Goal: Transaction & Acquisition: Purchase product/service

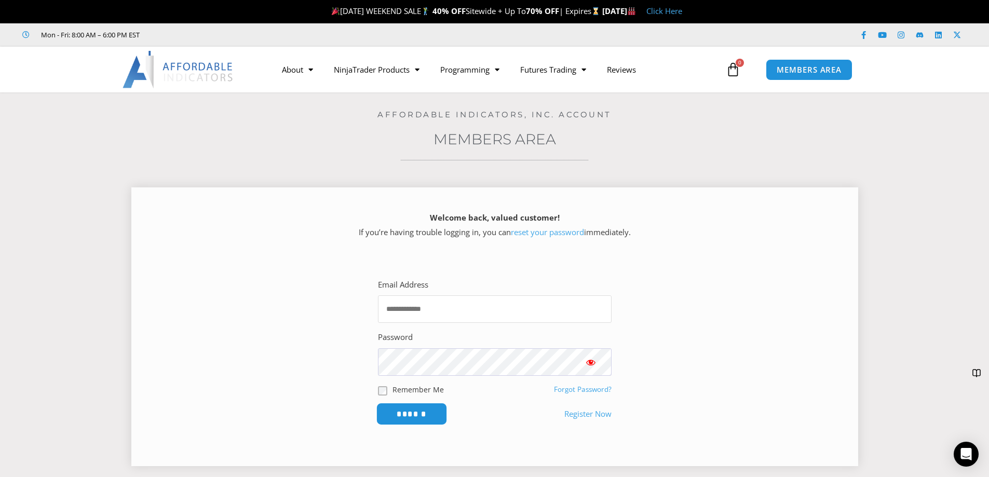
type input "**********"
click at [412, 421] on input "******" at bounding box center [411, 414] width 71 height 22
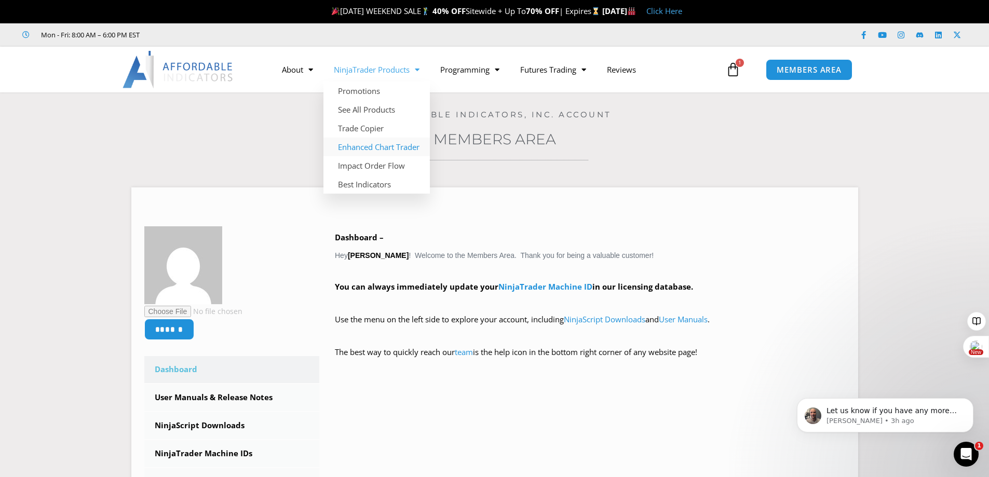
click at [364, 150] on link "Enhanced Chart Trader" at bounding box center [376, 147] width 106 height 19
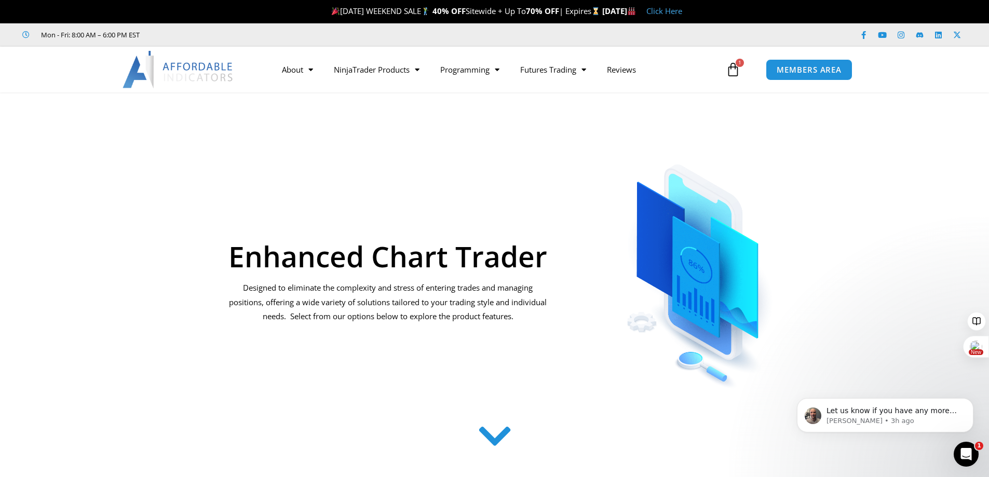
click at [493, 436] on icon at bounding box center [494, 436] width 37 height 37
click at [435, 270] on h1 "Enhanced Chart Trader" at bounding box center [388, 256] width 320 height 29
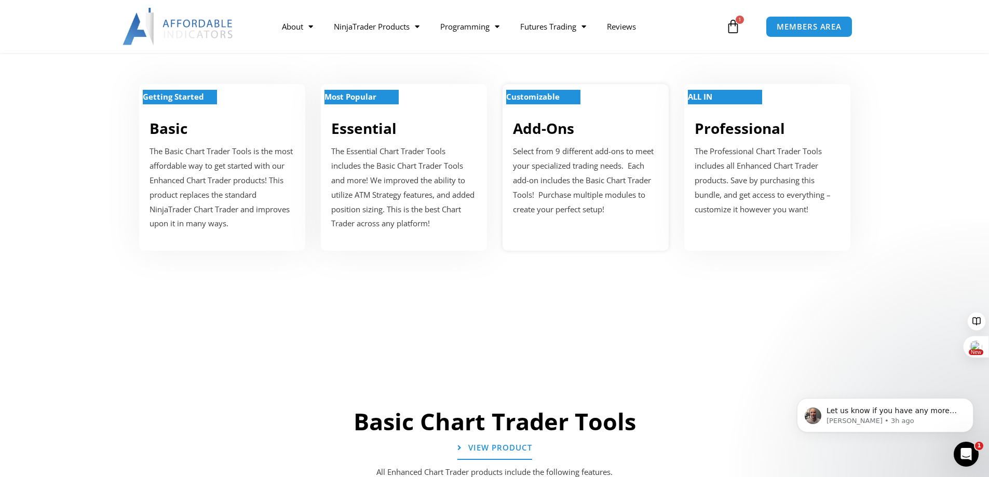
scroll to position [415, 0]
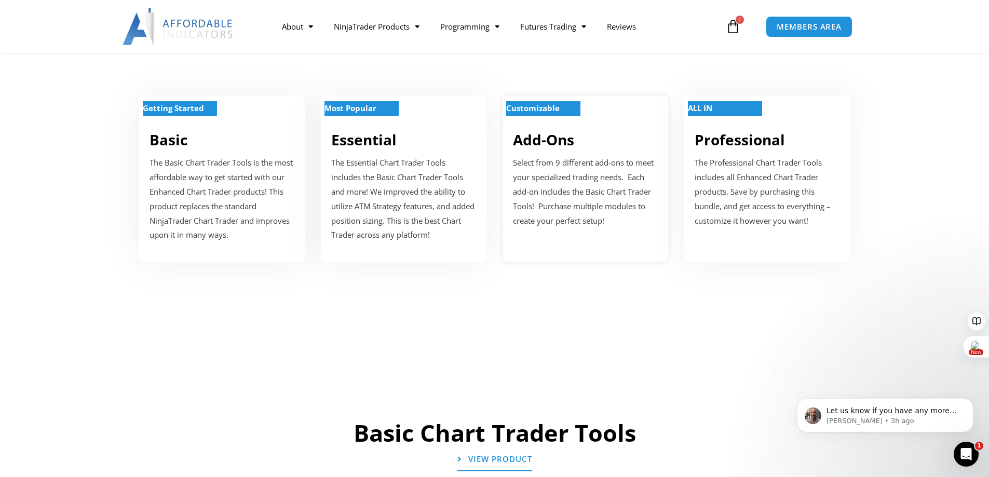
click at [551, 110] on strong "Customizable" at bounding box center [532, 108] width 53 height 10
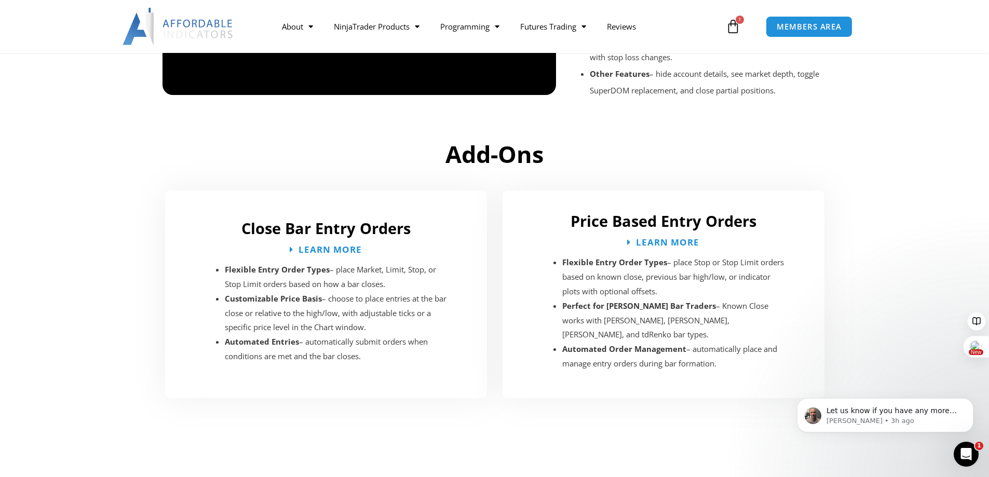
scroll to position [1491, 0]
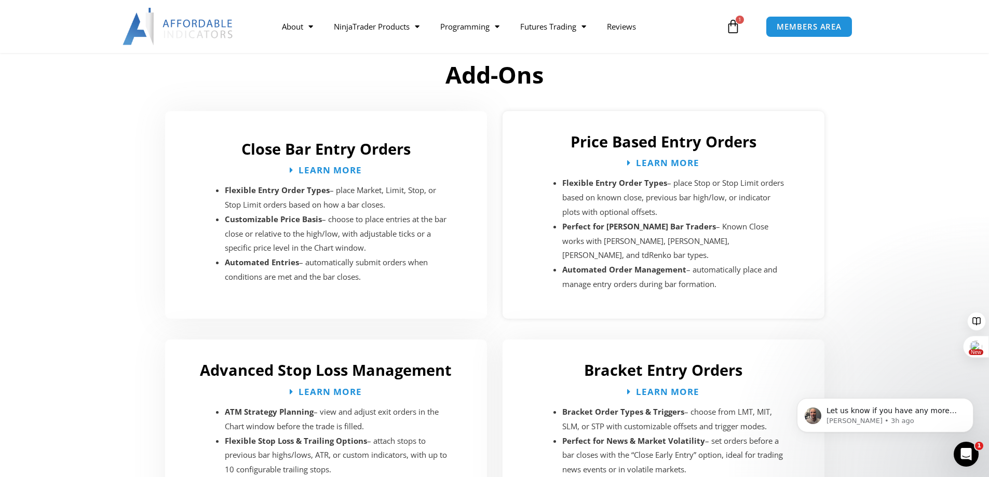
click at [655, 146] on h2 "Price Based Entry Orders" at bounding box center [663, 142] width 301 height 20
click at [646, 159] on span "Learn More" at bounding box center [668, 163] width 70 height 10
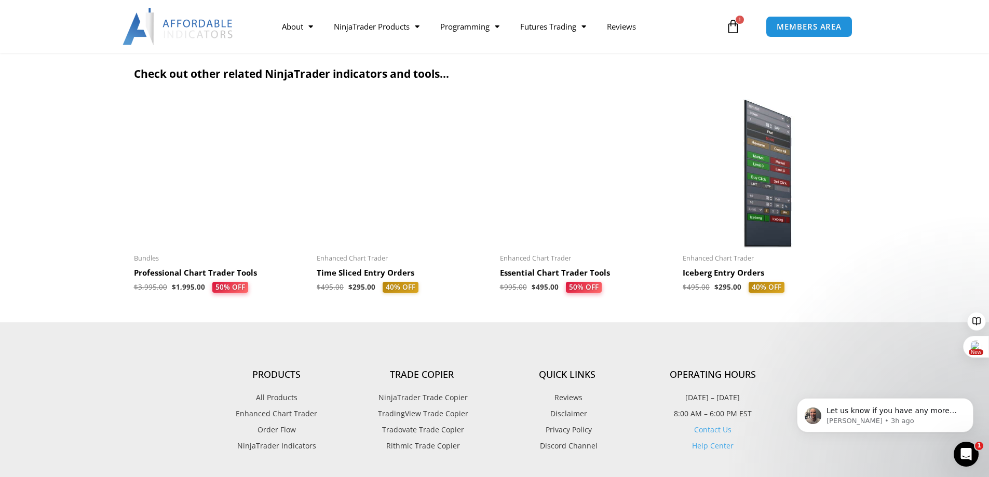
scroll to position [2062, 0]
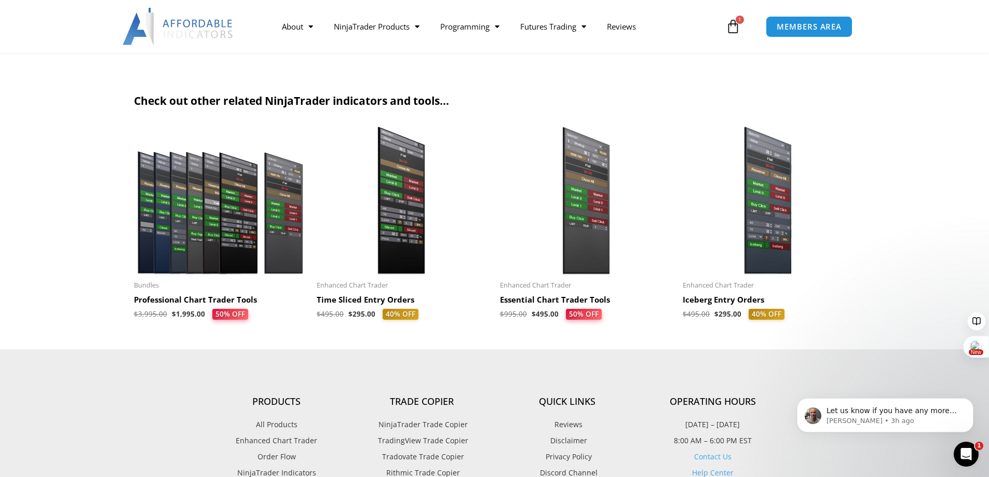
click at [401, 237] on img at bounding box center [403, 200] width 173 height 148
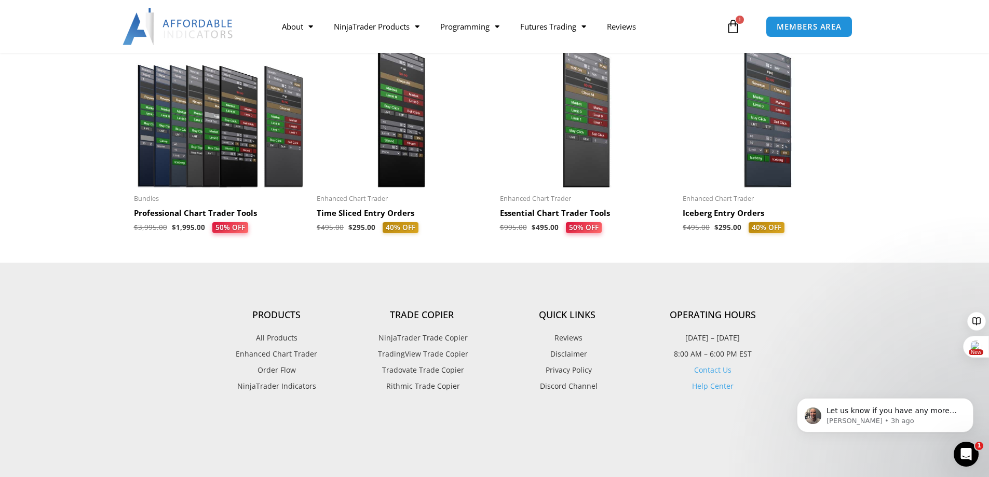
click at [592, 179] on li "Sale! Enhanced Chart Trader Essential Chart Trader Tools $ 995.00 $ 495.00 50% …" at bounding box center [586, 137] width 173 height 197
click at [573, 222] on span "50% OFF" at bounding box center [584, 227] width 36 height 11
click at [523, 223] on bdi "$ 995.00" at bounding box center [513, 227] width 27 height 9
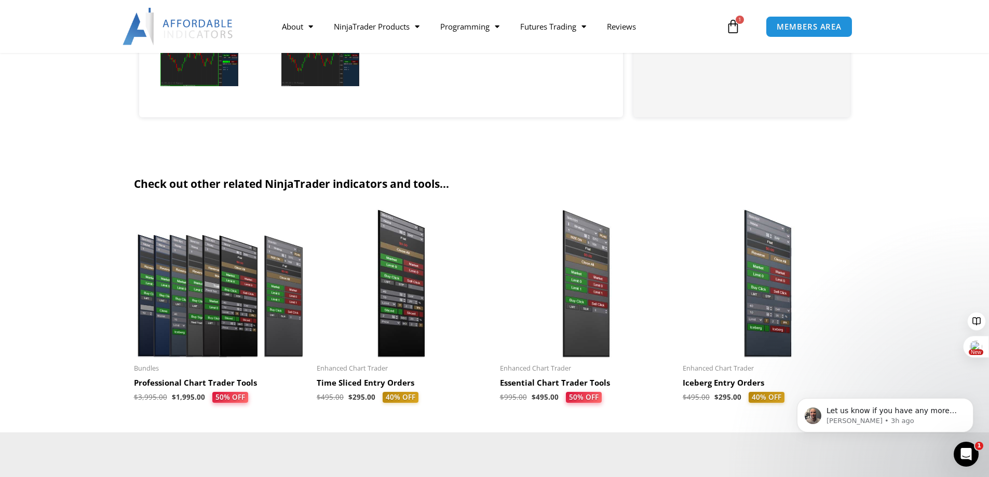
scroll to position [1948, 0]
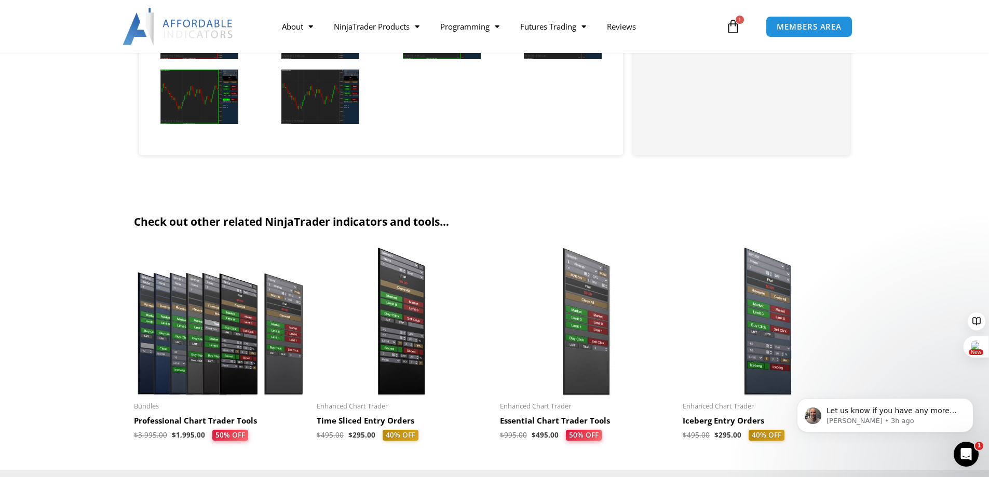
click at [595, 307] on img at bounding box center [586, 321] width 173 height 148
